Goal: Task Accomplishment & Management: Use online tool/utility

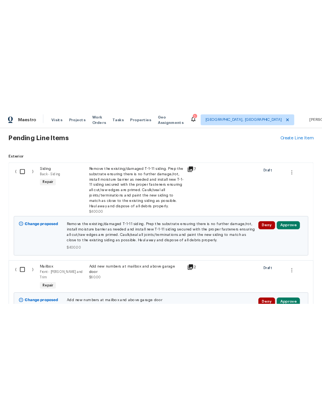
scroll to position [323, 0]
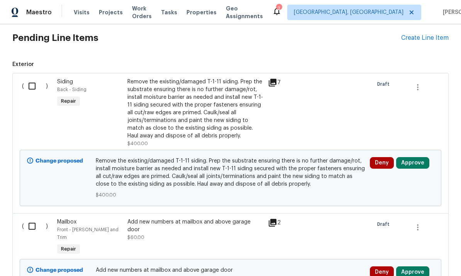
click at [224, 105] on div "Remove the existing/damaged T-1-11 siding. Prep the substrate ensuring there is…" at bounding box center [196, 109] width 136 height 62
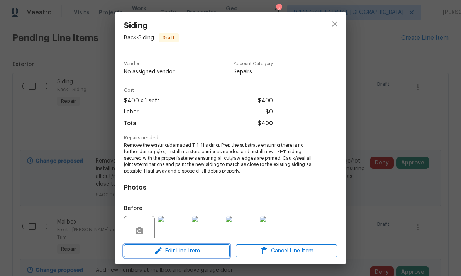
click at [201, 250] on span "Edit Line Item" at bounding box center [176, 252] width 101 height 10
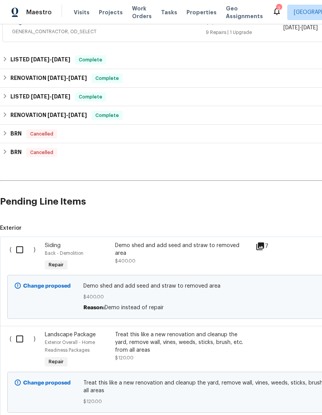
scroll to position [161, 0]
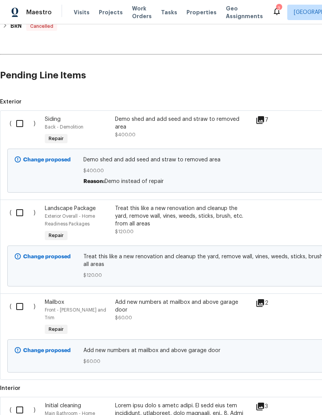
scroll to position [286, 0]
click at [16, 116] on input "checkbox" at bounding box center [23, 123] width 22 height 16
checkbox input "true"
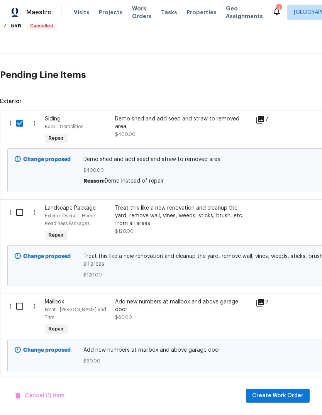
click at [24, 210] on input "checkbox" at bounding box center [23, 212] width 22 height 16
checkbox input "true"
click at [15, 308] on input "checkbox" at bounding box center [23, 306] width 22 height 16
checkbox input "true"
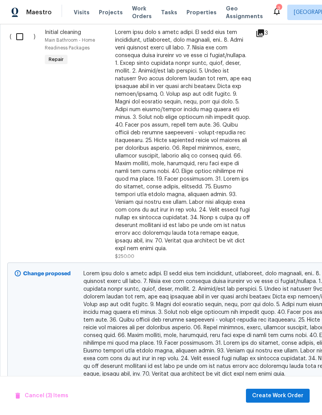
scroll to position [658, 0]
click at [288, 394] on span "Create Work Order" at bounding box center [277, 396] width 51 height 10
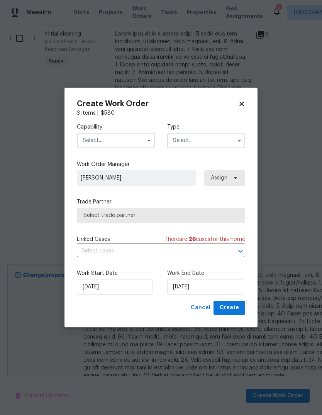
click at [126, 146] on input "text" at bounding box center [116, 140] width 78 height 15
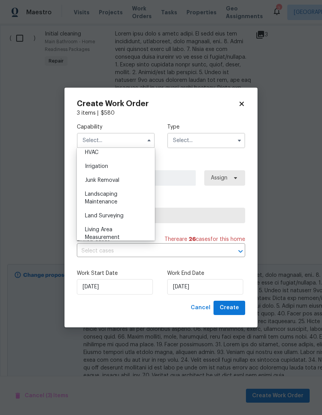
scroll to position [471, 0]
click at [135, 181] on div "Junk Removal" at bounding box center [116, 180] width 74 height 14
type input "Junk Removal"
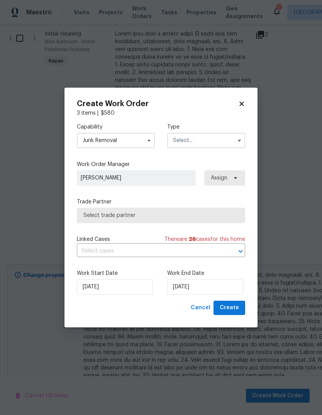
click at [205, 142] on input "text" at bounding box center [206, 140] width 78 height 15
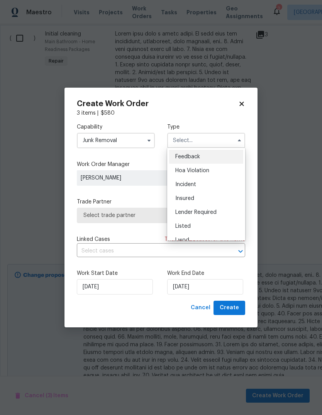
click at [190, 230] on div "Listed" at bounding box center [206, 226] width 74 height 14
type input "Listed"
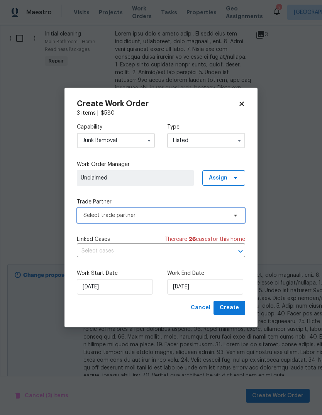
click at [179, 215] on span "Select trade partner" at bounding box center [155, 216] width 144 height 8
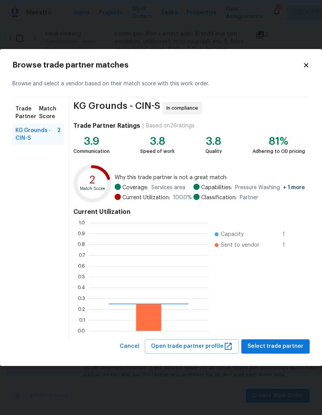
scroll to position [108, 120]
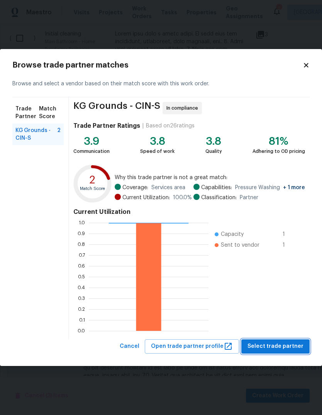
click at [287, 345] on span "Select trade partner" at bounding box center [276, 347] width 56 height 10
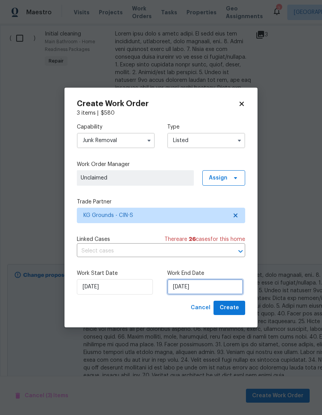
click at [212, 289] on input "10/2/2025" at bounding box center [205, 286] width 76 height 15
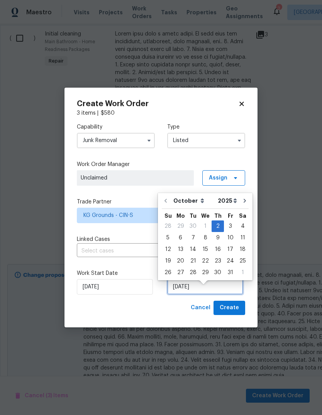
scroll to position [6, 0]
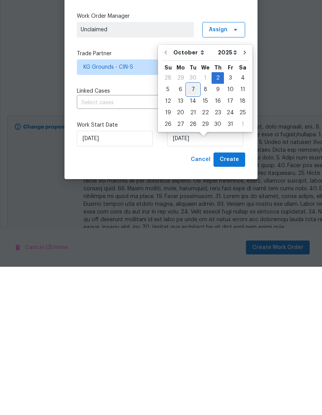
click at [190, 233] on div "7" at bounding box center [193, 238] width 12 height 11
type input "10/7/2025"
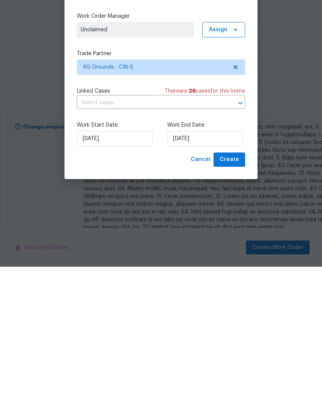
scroll to position [29, 0]
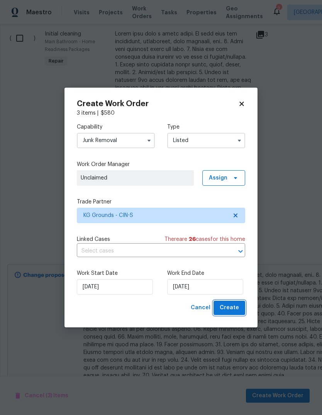
click at [234, 309] on span "Create" at bounding box center [229, 308] width 19 height 10
checkbox input "false"
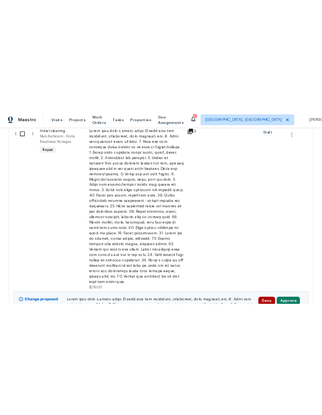
scroll to position [0, 0]
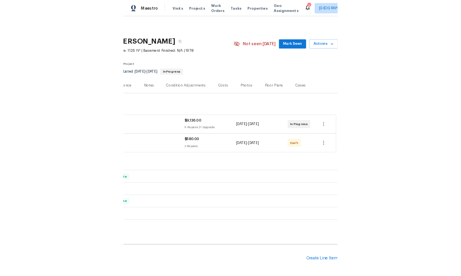
scroll to position [0, 114]
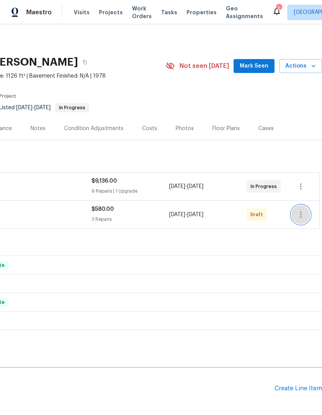
click at [306, 214] on button "button" at bounding box center [301, 215] width 19 height 19
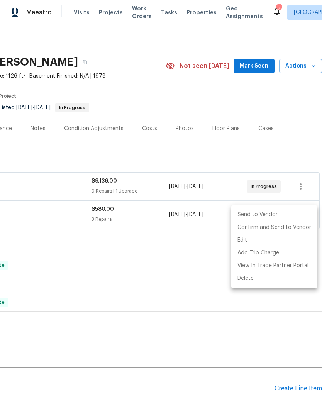
click at [298, 231] on li "Confirm and Send to Vendor" at bounding box center [274, 227] width 86 height 13
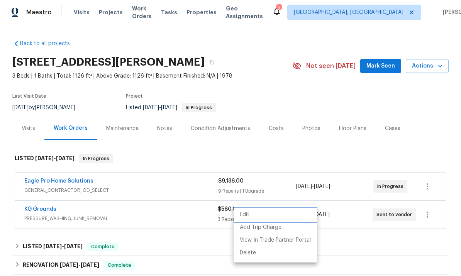
scroll to position [0, 0]
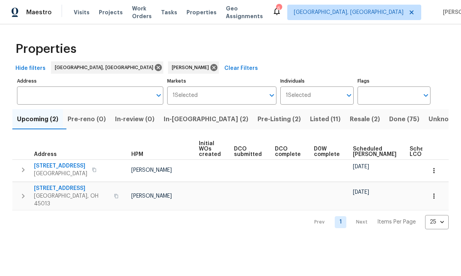
scroll to position [0, 29]
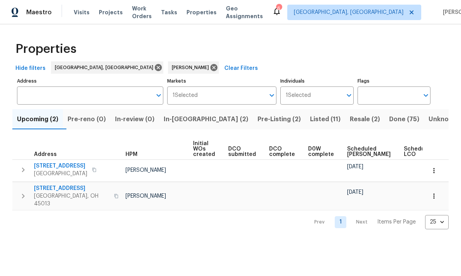
click at [432, 169] on icon "button" at bounding box center [434, 171] width 8 height 8
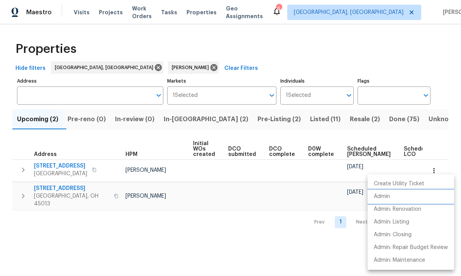
click at [399, 197] on li "Admin" at bounding box center [411, 196] width 87 height 13
click at [46, 166] on div at bounding box center [230, 138] width 461 height 276
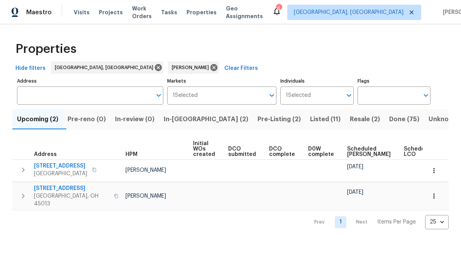
click at [40, 167] on span "[STREET_ADDRESS]" at bounding box center [60, 166] width 53 height 8
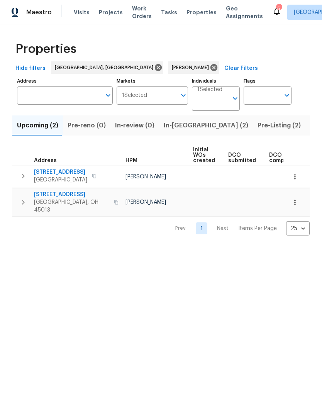
click at [310, 128] on span "Listed (11)" at bounding box center [325, 125] width 31 height 11
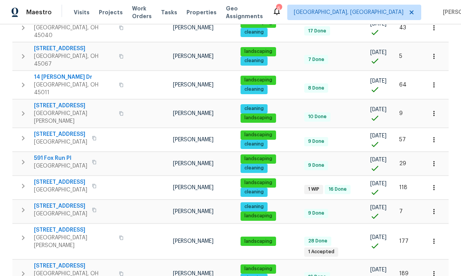
scroll to position [146, 0]
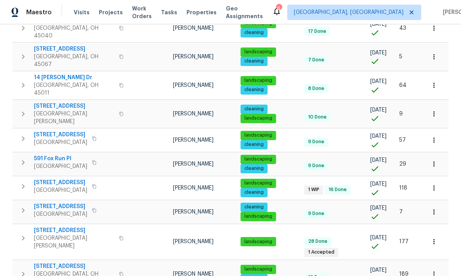
click at [437, 160] on icon "button" at bounding box center [434, 164] width 8 height 8
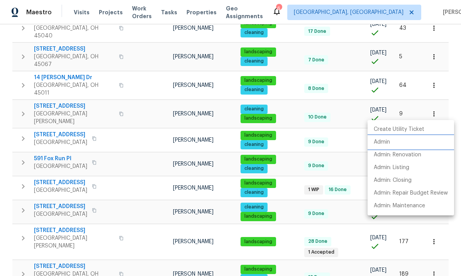
click at [396, 142] on li "Admin" at bounding box center [411, 142] width 87 height 13
click at [346, 162] on div at bounding box center [230, 138] width 461 height 276
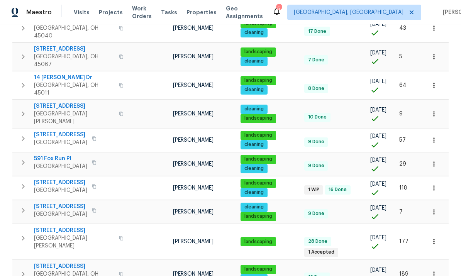
click at [433, 208] on icon "button" at bounding box center [434, 212] width 8 height 8
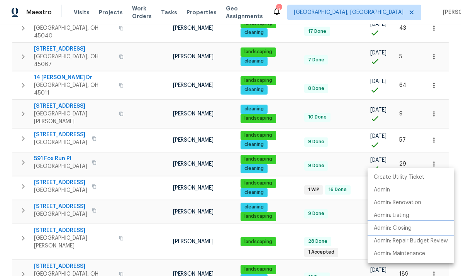
click at [406, 223] on li "Admin: Closing" at bounding box center [411, 228] width 87 height 13
click at [403, 218] on p "Admin: Listing" at bounding box center [392, 216] width 36 height 8
click at [397, 213] on p "Admin: Listing" at bounding box center [392, 216] width 36 height 8
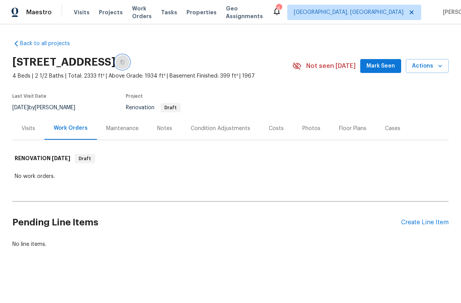
click at [125, 61] on icon "button" at bounding box center [122, 62] width 5 height 5
